Goal: Task Accomplishment & Management: Use online tool/utility

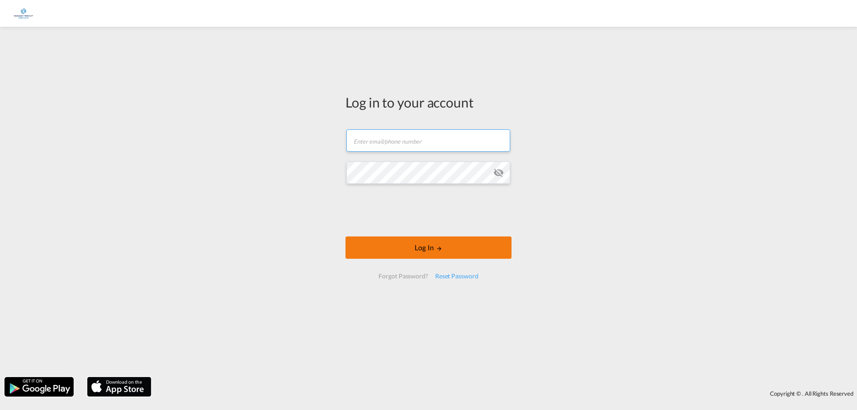
type input "[EMAIL_ADDRESS][DOMAIN_NAME]"
click at [425, 245] on button "Log In" at bounding box center [429, 248] width 166 height 22
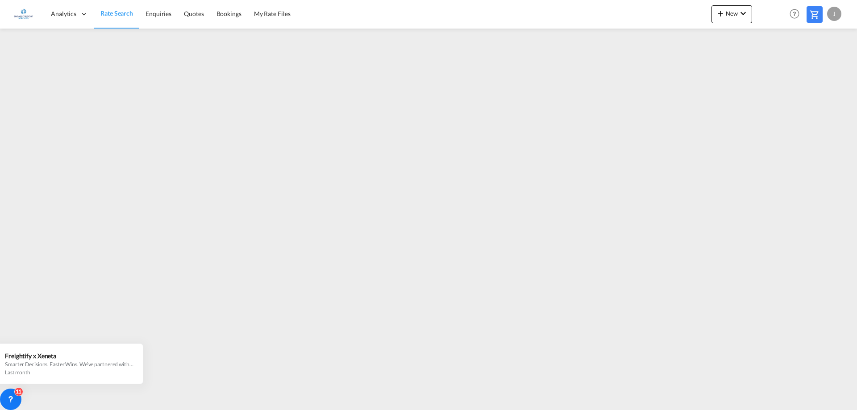
click at [835, 16] on div "J" at bounding box center [834, 14] width 14 height 14
click at [810, 72] on button "Logout" at bounding box center [824, 68] width 58 height 18
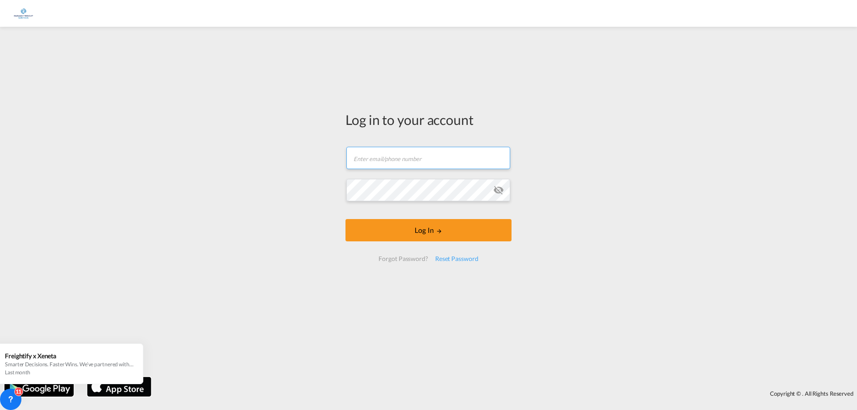
type input "[EMAIL_ADDRESS][DOMAIN_NAME]"
